Goal: Find specific page/section: Find specific page/section

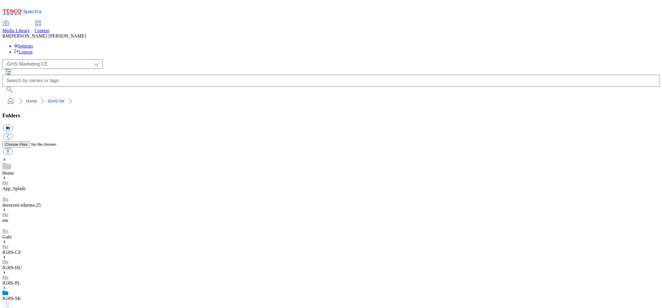
select select "flare-ighs-ce-mktg"
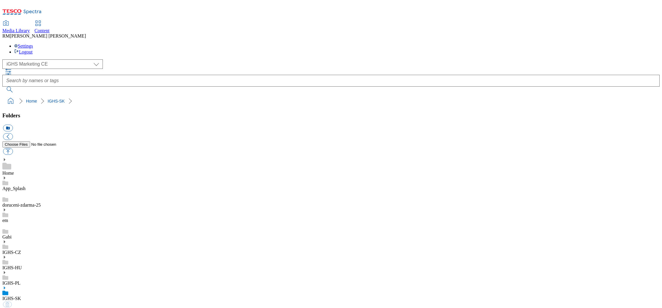
select select "flare-ighs-ce-mktg"
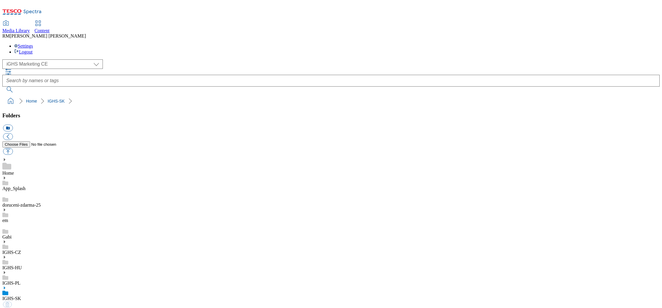
select select "flare-ighs-ce-mktg"
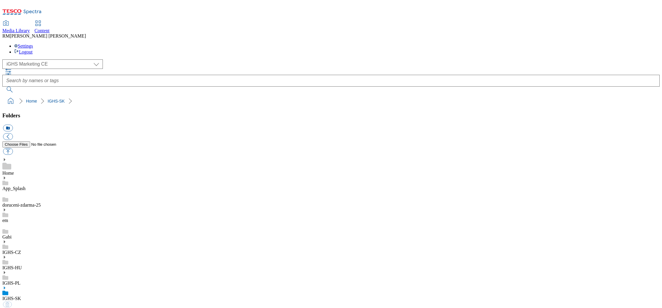
select select "flare-ighs-ce-mktg"
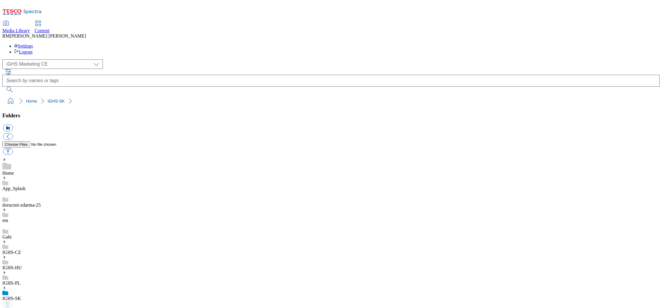
select select "flare-ighs-ce-mktg"
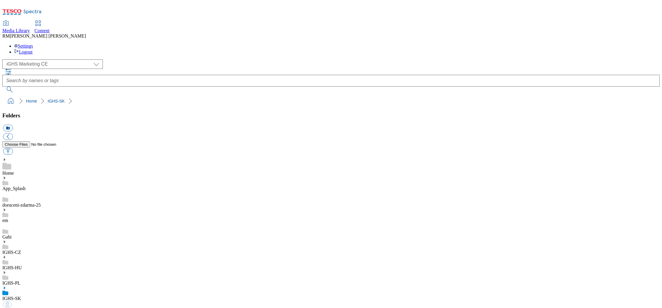
select select "flare-ighs-ce-mktg"
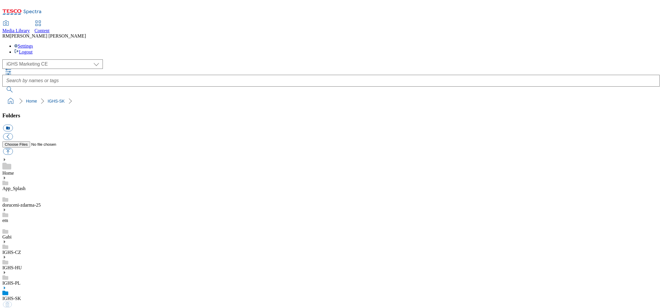
select select "flare-ighs-ce-mktg"
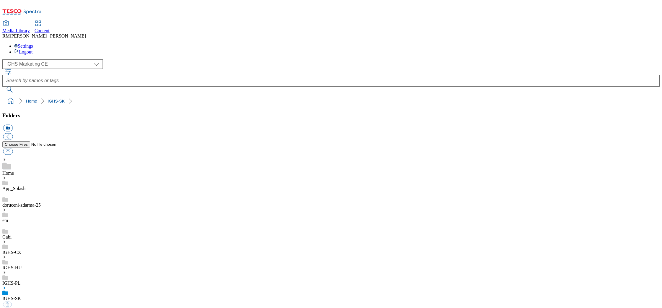
select select "flare-ighs-ce-mktg"
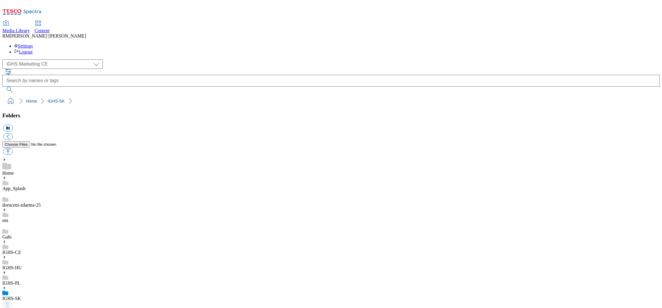
select select "flare-ighs-ce-mktg"
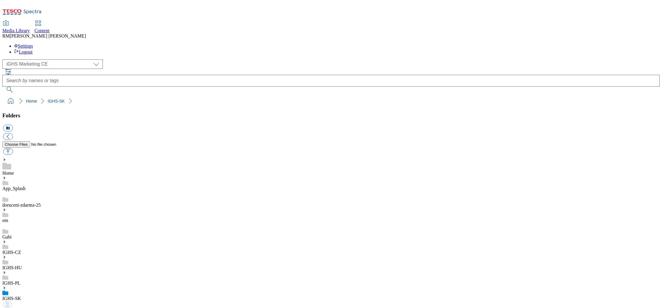
select select "flare-ighs-ce-mktg"
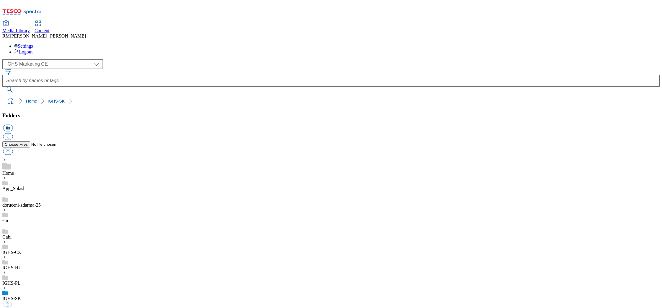
select select "flare-ighs-ce-mktg"
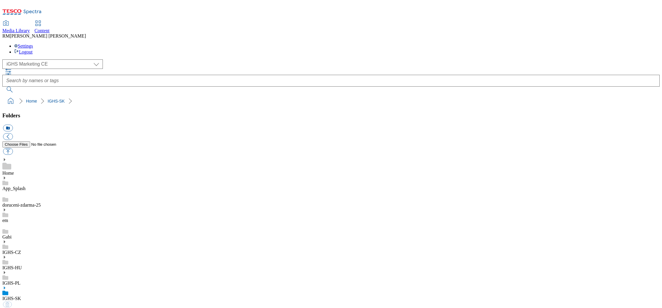
select select "flare-ighs-ce-mktg"
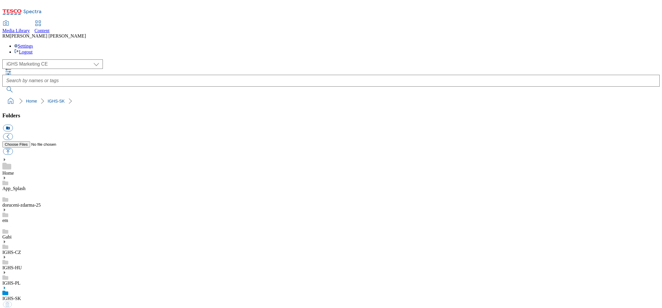
select select "flare-ighs-ce-mktg"
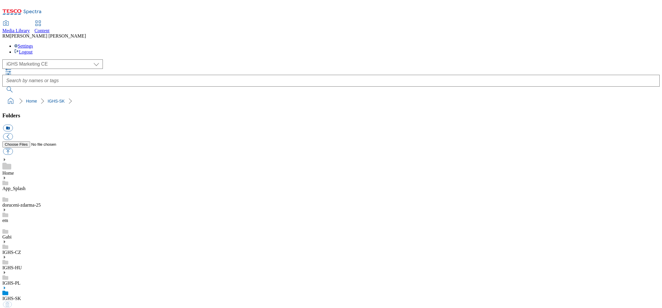
select select "flare-ighs-ce-mktg"
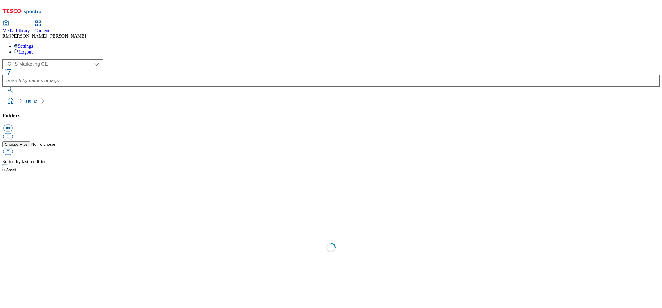
select select "flare-ighs-ce-mktg"
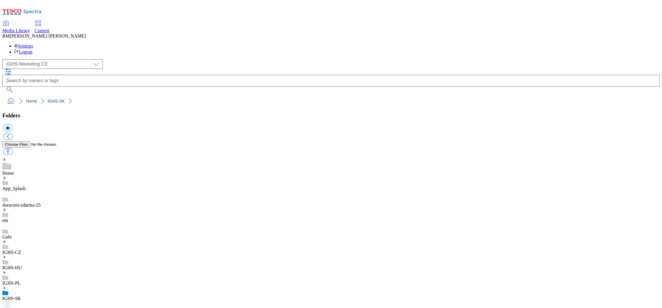
select select "flare-ighs-ce-mktg"
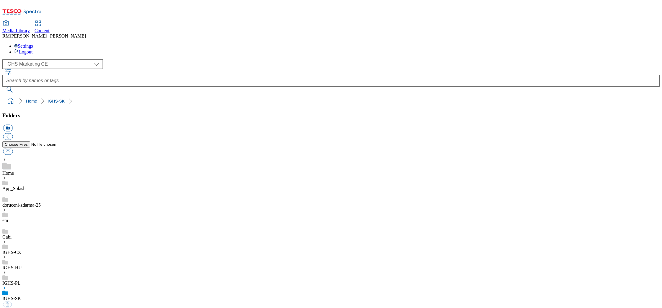
select select "flare-ighs-ce-mktg"
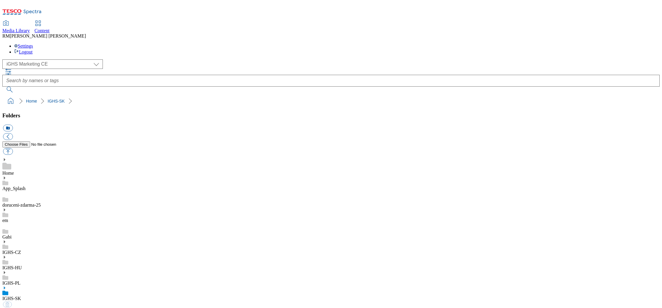
select select "flare-ighs-ce-mktg"
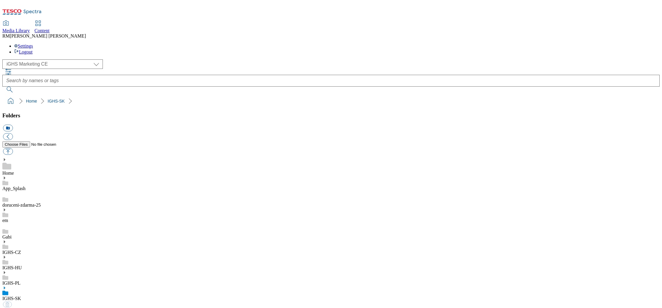
select select "flare-ighs-ce-mktg"
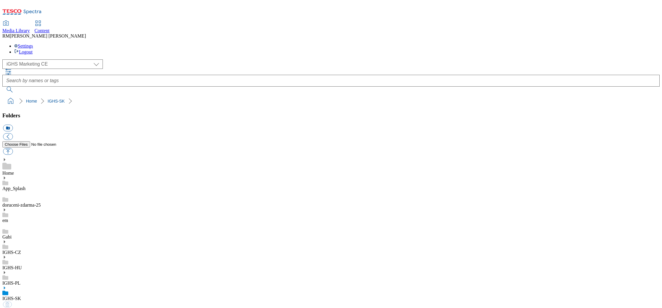
select select "flare-ighs-ce-mktg"
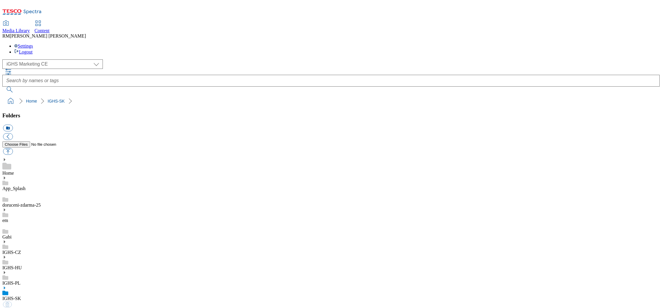
select select "flare-ighs-ce-mktg"
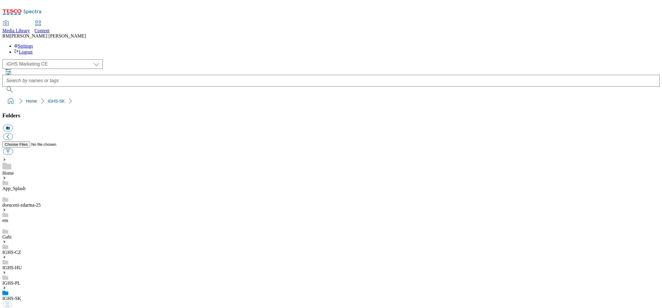
select select "flare-ighs-ce-mktg"
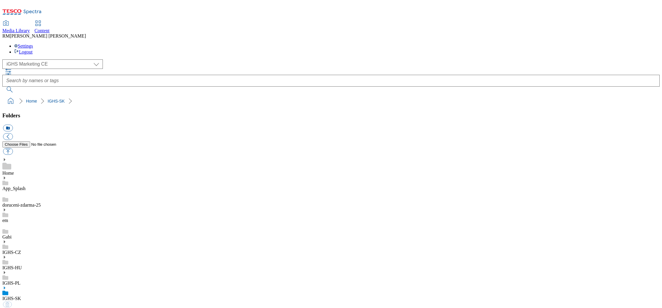
select select "flare-ighs-ce-mktg"
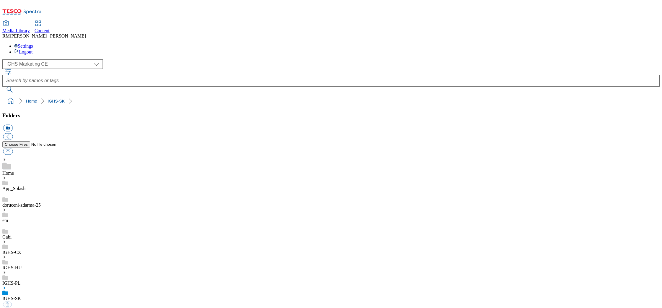
select select "flare-ighs-ce-mktg"
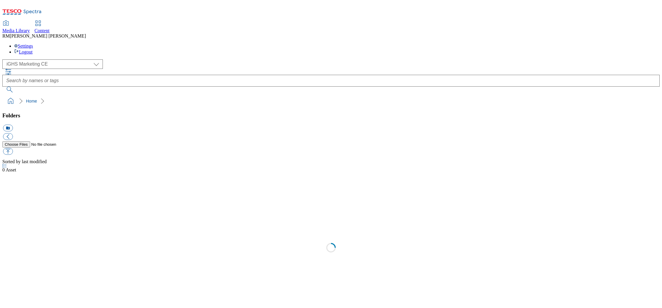
select select "flare-ighs-ce-mktg"
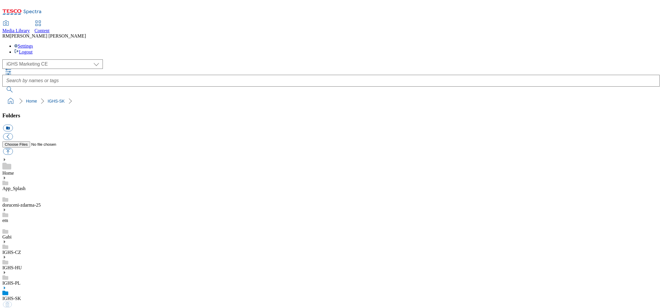
select select "flare-ighs-ce-mktg"
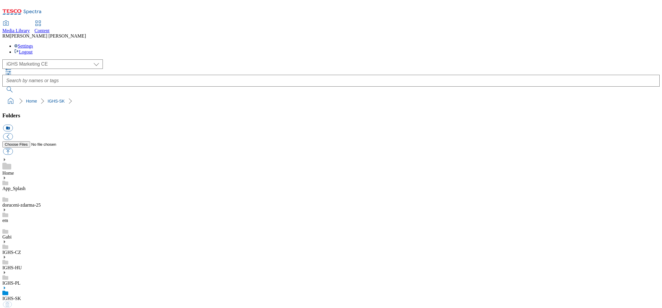
select select "flare-ighs-ce-mktg"
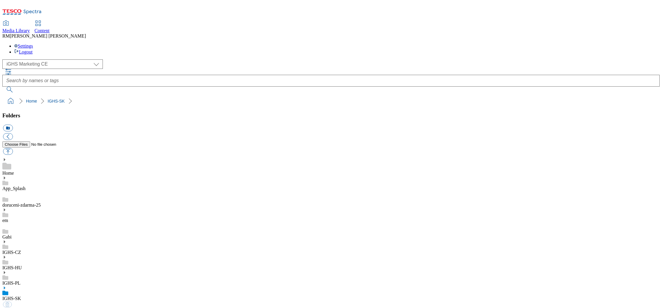
select select "flare-ighs-ce-mktg"
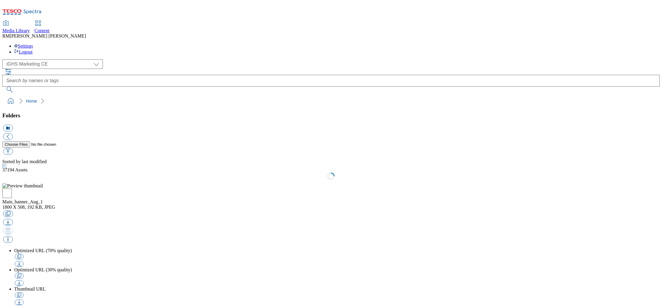
select select "flare-ighs-ce-mktg"
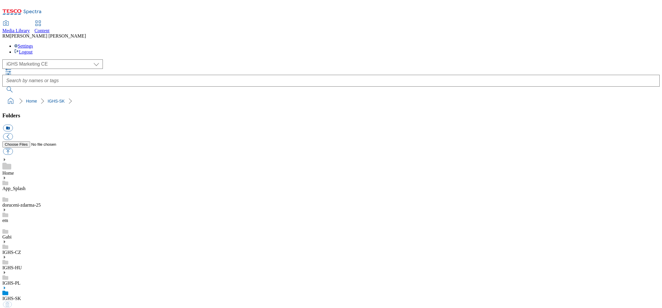
select select "flare-ighs-ce-mktg"
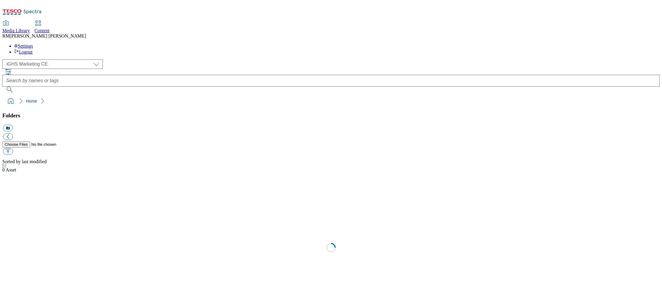
select select "flare-ighs-ce-mktg"
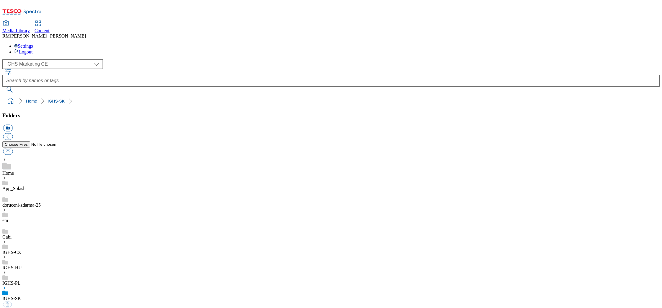
select select "flare-ighs-ce-mktg"
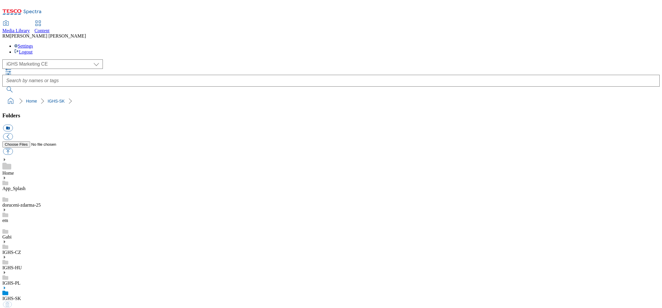
select select "flare-ighs-ce-mktg"
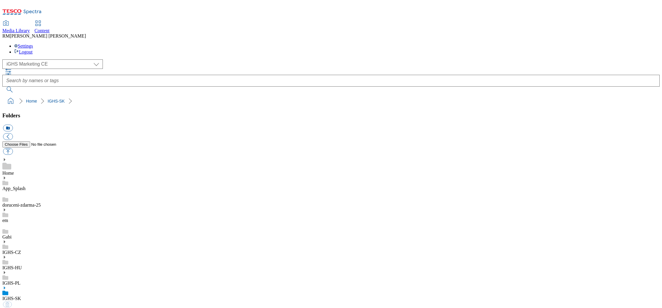
select select "flare-ighs-ce-mktg"
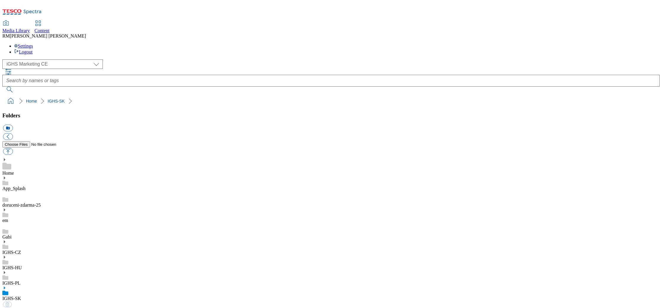
select select "flare-ighs-ce-mktg"
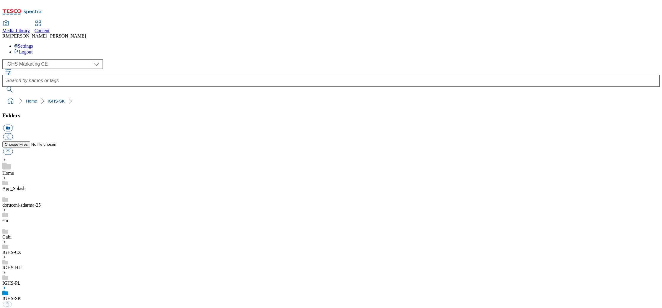
select select "flare-ighs-ce-mktg"
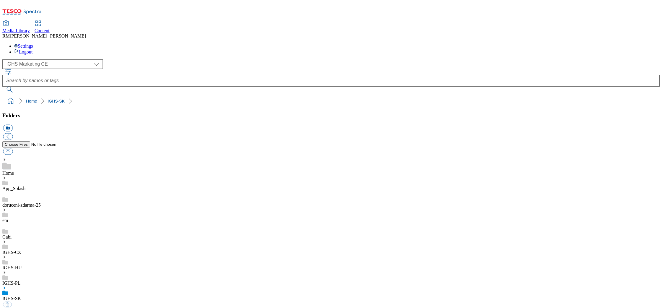
select select "flare-ighs-ce-mktg"
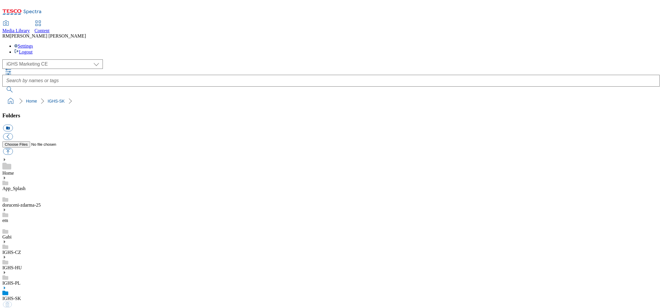
select select "flare-ighs-ce-mktg"
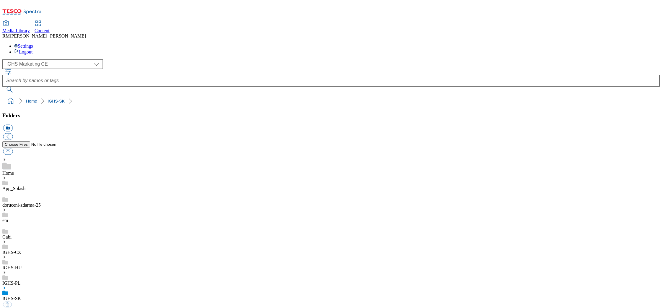
select select "flare-ighs-ce-mktg"
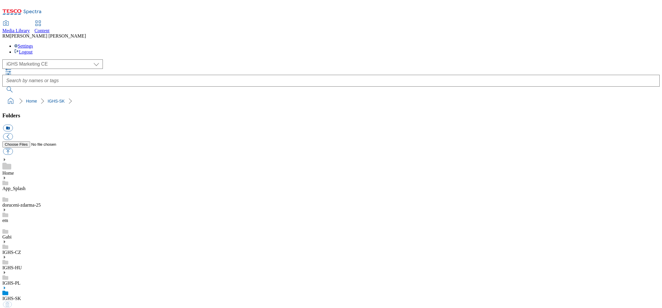
select select "flare-ighs-ce-mktg"
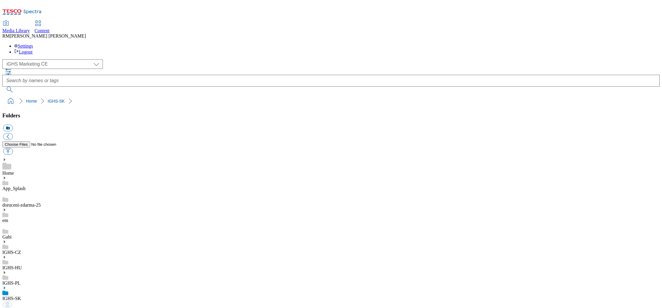
select select "flare-ighs-ce-mktg"
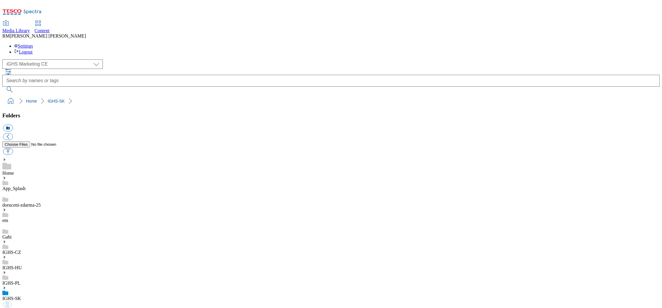
select select "flare-ighs-ce-mktg"
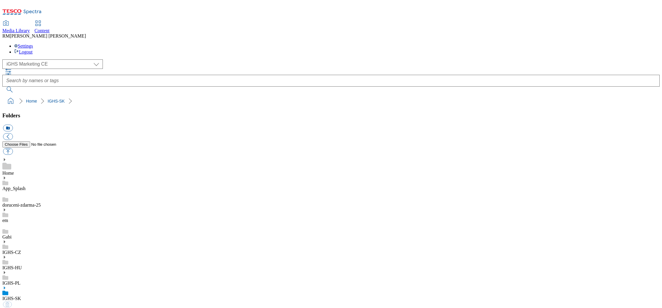
select select "flare-ighs-ce-mktg"
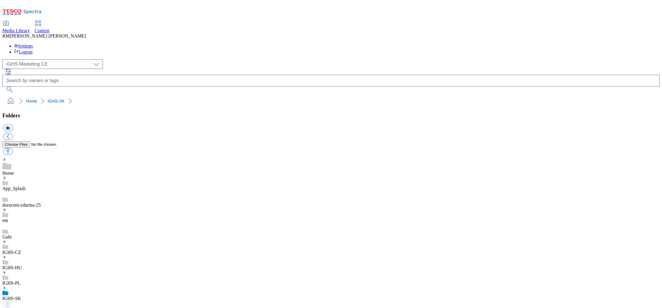
select select "flare-ighs-ce-mktg"
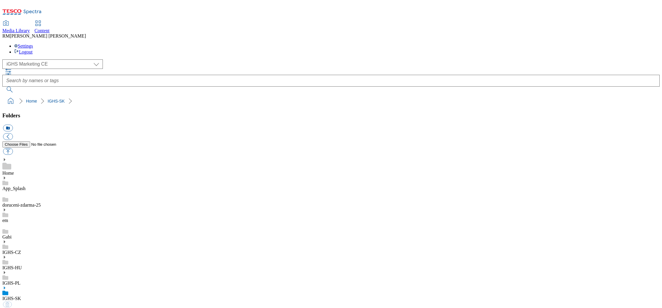
select select "flare-ighs-ce-mktg"
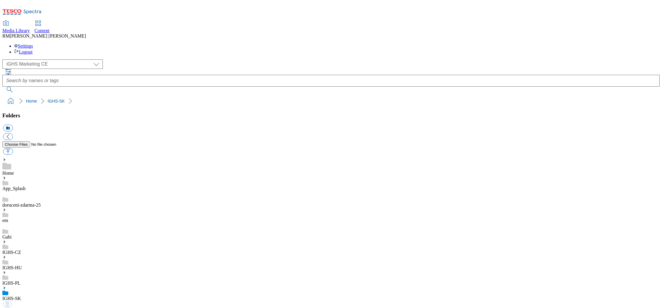
select select "flare-ighs-ce-mktg"
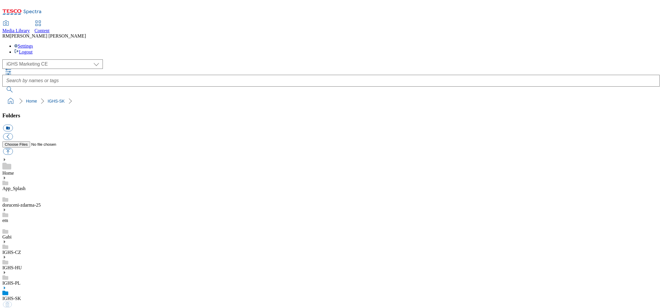
select select "flare-ighs-ce-mktg"
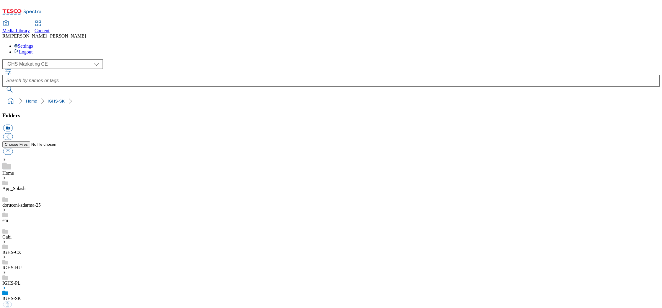
select select "flare-ighs-ce-mktg"
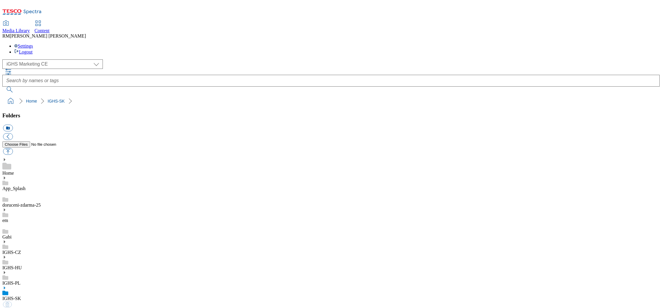
select select "flare-ighs-ce-mktg"
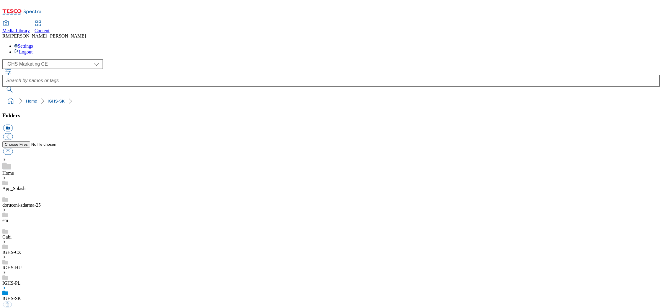
select select "flare-ighs-ce-mktg"
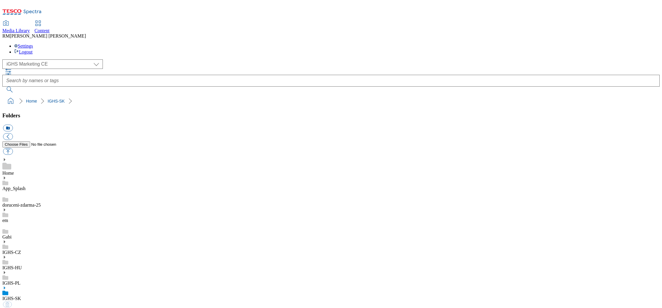
select select "flare-ighs-ce-mktg"
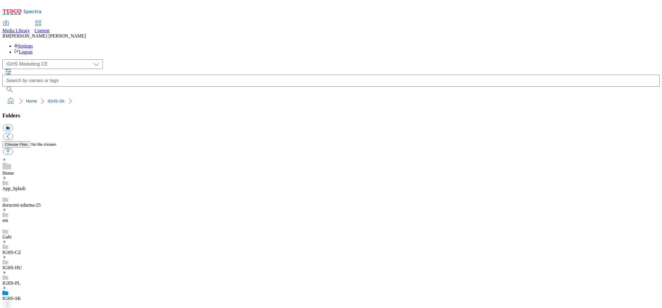
select select "flare-ighs-ce-mktg"
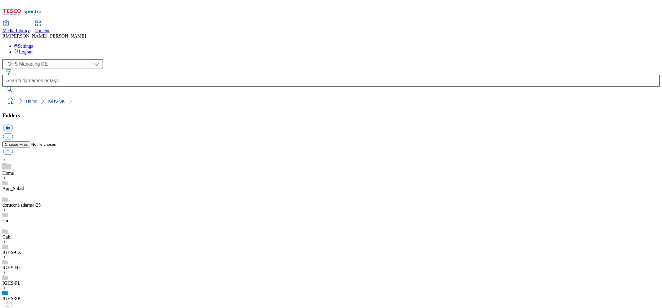
select select "flare-ighs-ce-mktg"
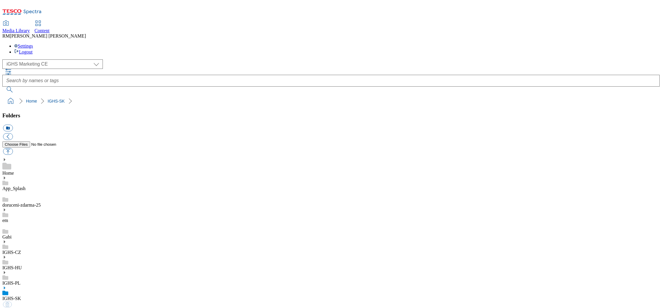
select select "flare-ighs-ce-mktg"
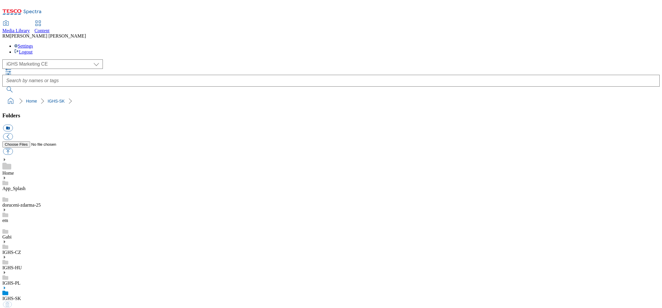
select select "flare-ighs-ce-mktg"
